Goal: Navigation & Orientation: Find specific page/section

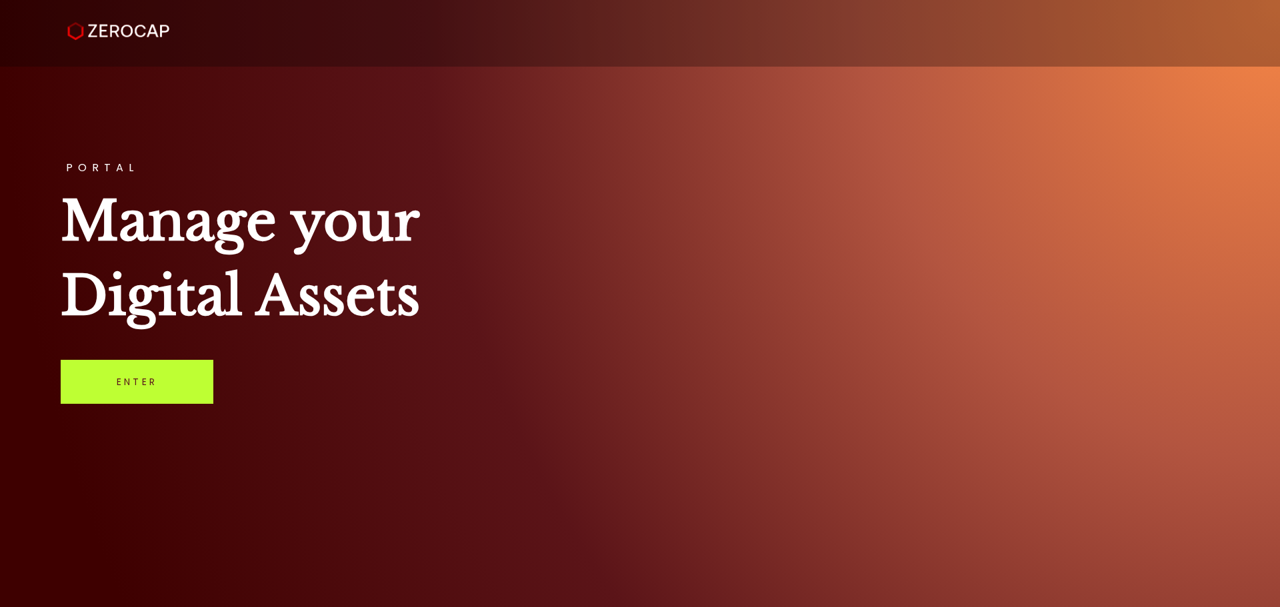
click at [143, 372] on link "Enter" at bounding box center [137, 382] width 153 height 44
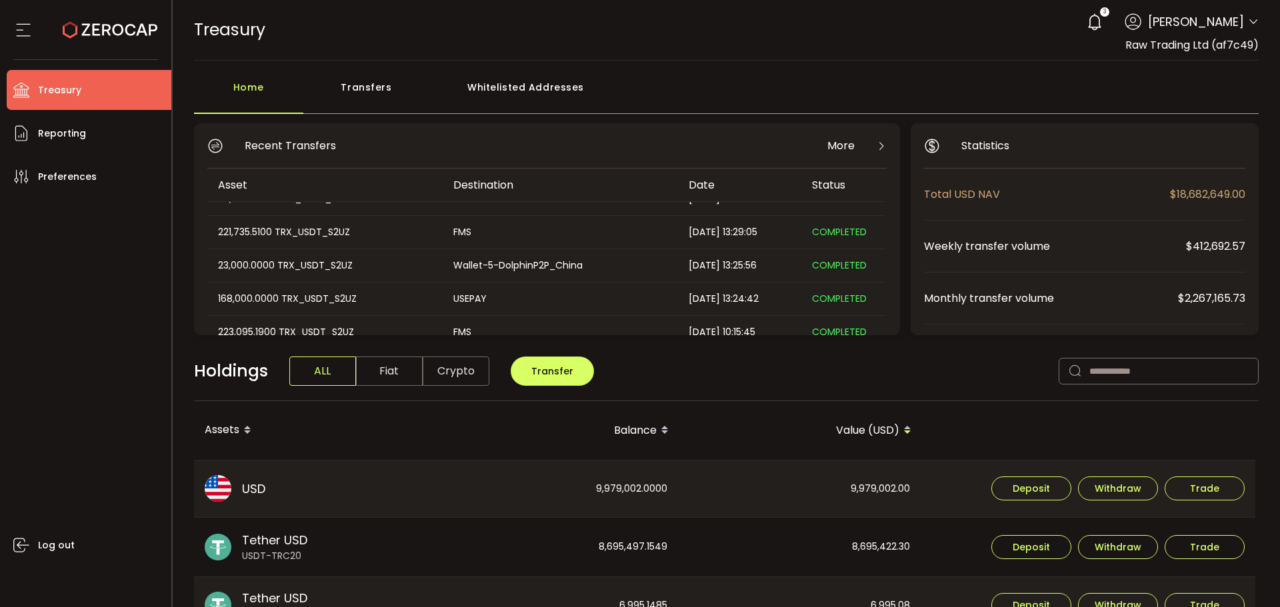
scroll to position [200, 0]
